Goal: Use online tool/utility

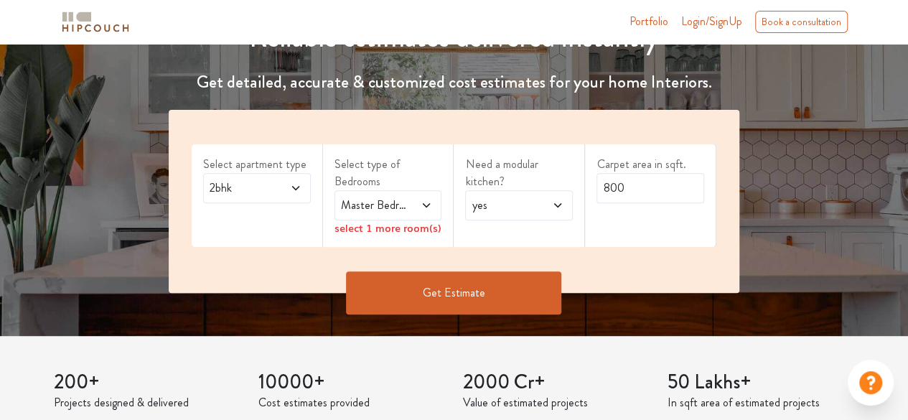
scroll to position [215, 0]
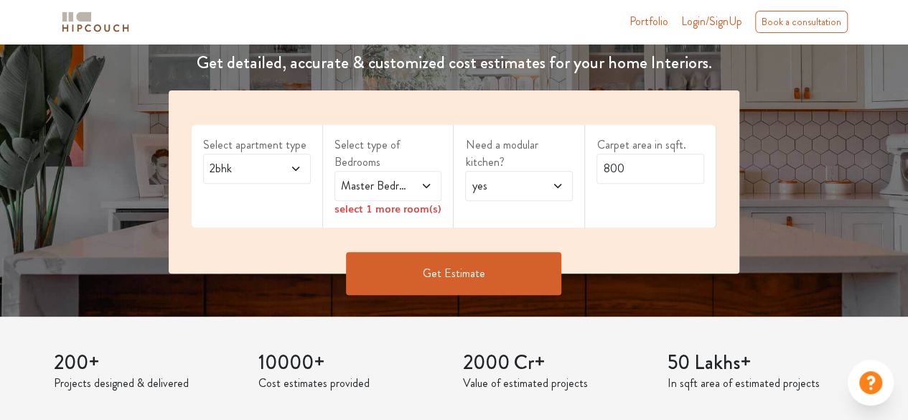
click at [498, 182] on span "yes" at bounding box center [504, 185] width 71 height 17
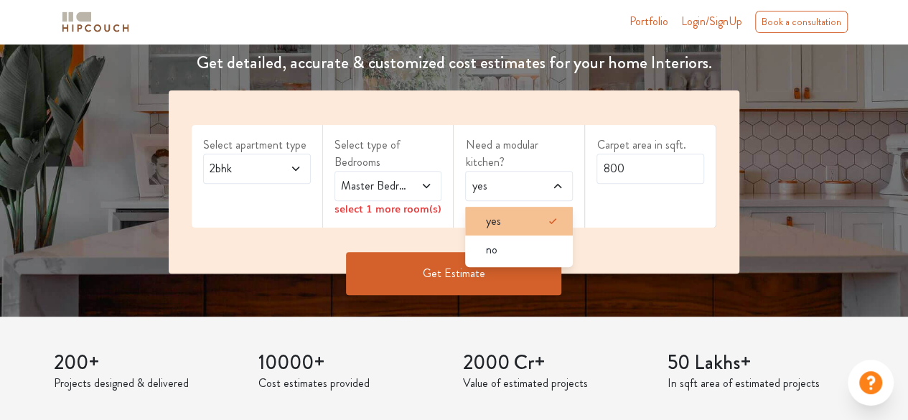
click at [508, 212] on div "yes" at bounding box center [523, 220] width 99 height 17
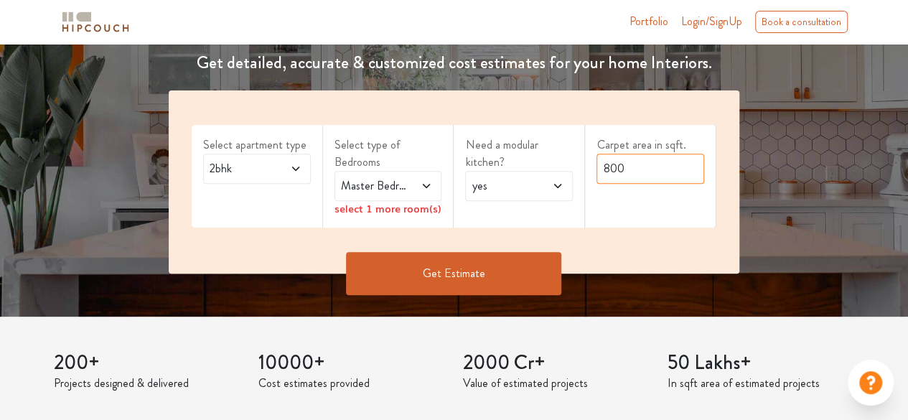
drag, startPoint x: 631, startPoint y: 169, endPoint x: 596, endPoint y: 169, distance: 35.2
click at [596, 169] on div "Carpet area in sqft. 800" at bounding box center [650, 176] width 131 height 103
type input "600"
click at [436, 268] on button "Get Estimate" at bounding box center [453, 273] width 215 height 43
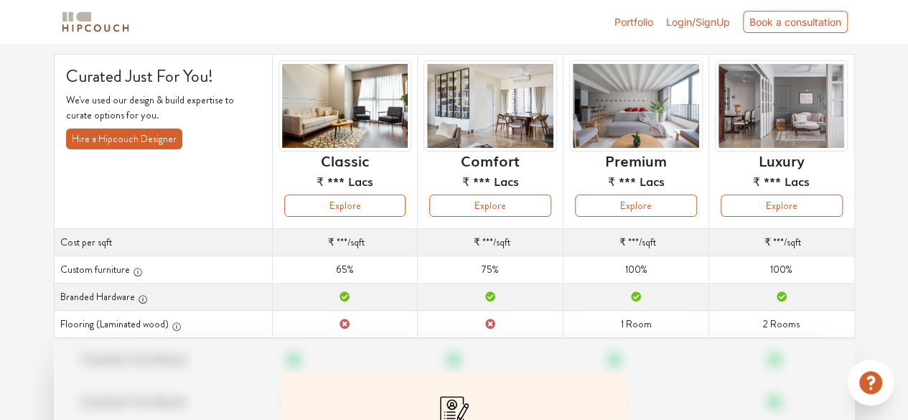
scroll to position [125, 0]
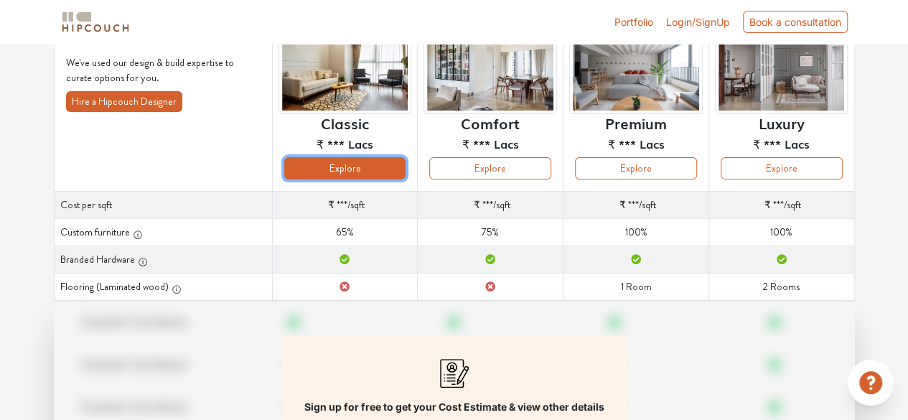
click at [348, 164] on button "Explore" at bounding box center [345, 168] width 122 height 22
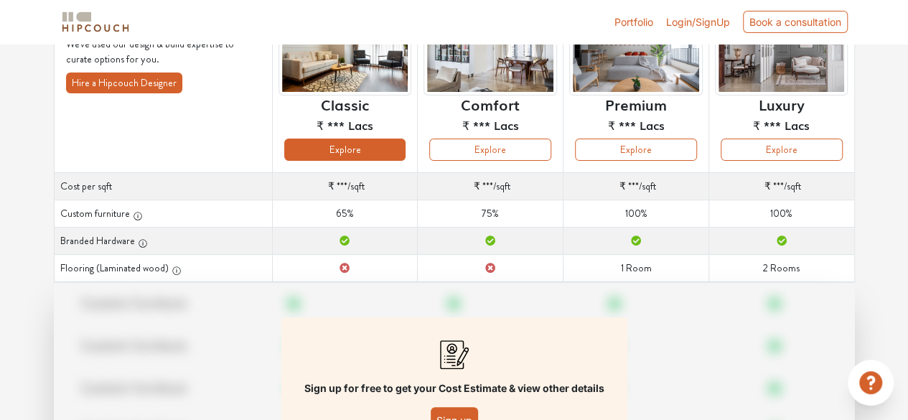
scroll to position [215, 0]
